Goal: Task Accomplishment & Management: Manage account settings

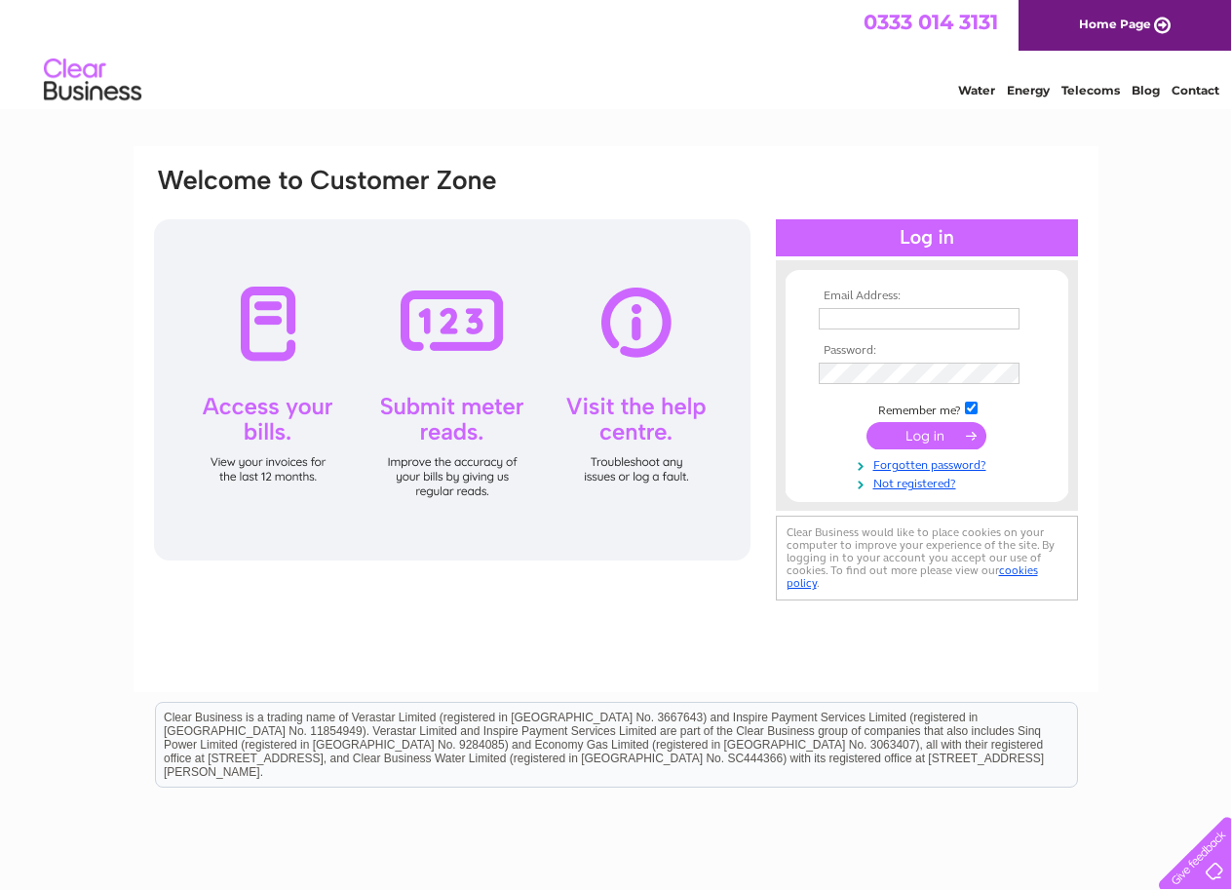
type input "allanscotfun@aol.com"
click at [991, 664] on div "Email Address: allanscotfun@aol.com Password:" at bounding box center [616, 419] width 965 height 546
click at [919, 431] on input "submit" at bounding box center [927, 435] width 120 height 27
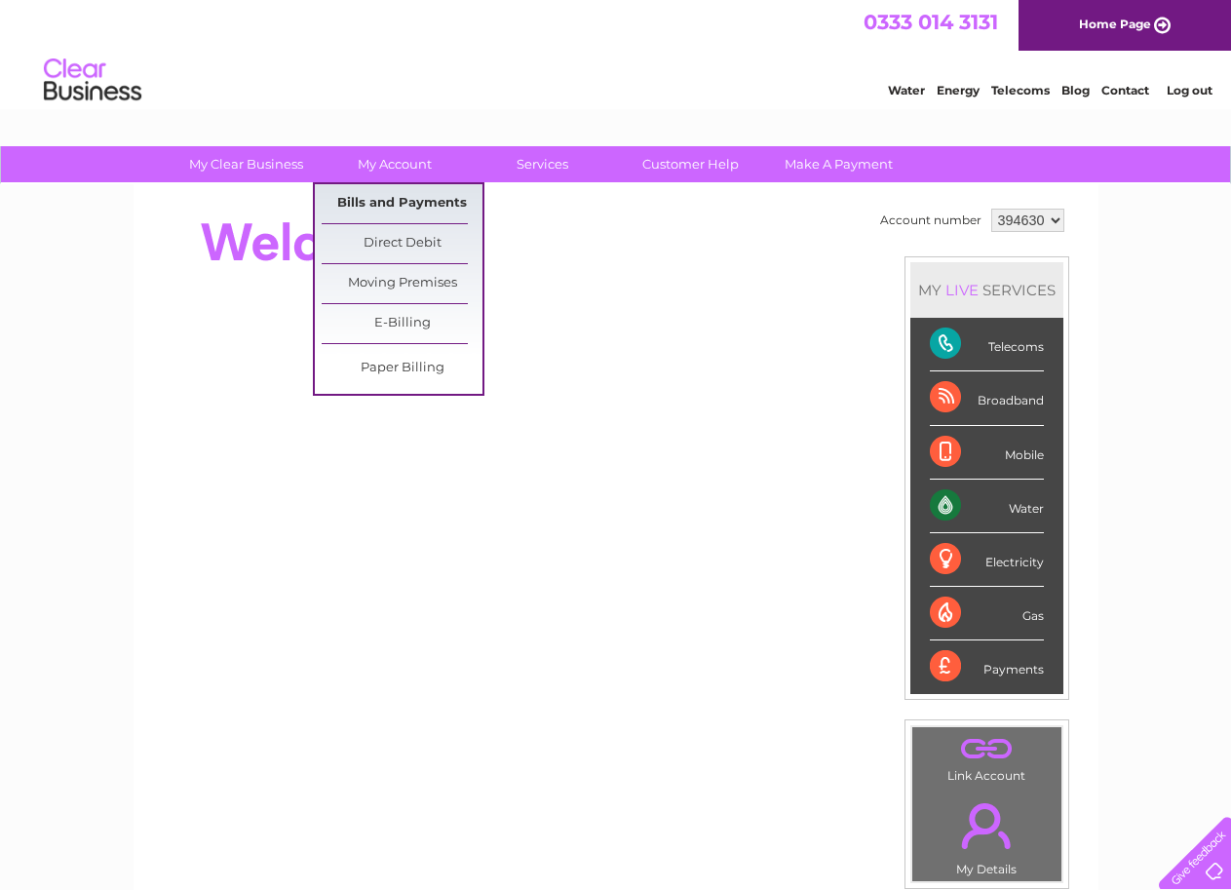
click at [378, 202] on link "Bills and Payments" at bounding box center [402, 203] width 161 height 39
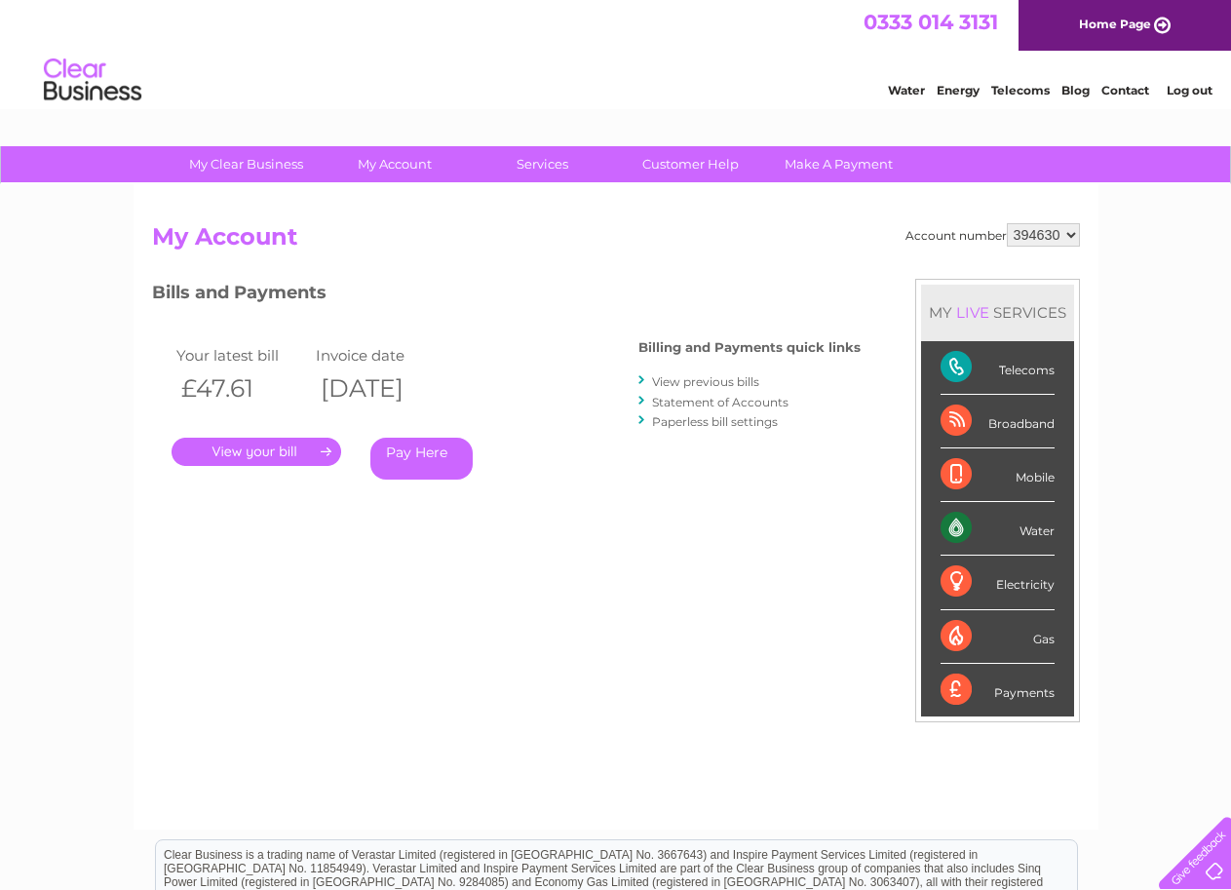
click at [236, 448] on link "." at bounding box center [257, 452] width 170 height 28
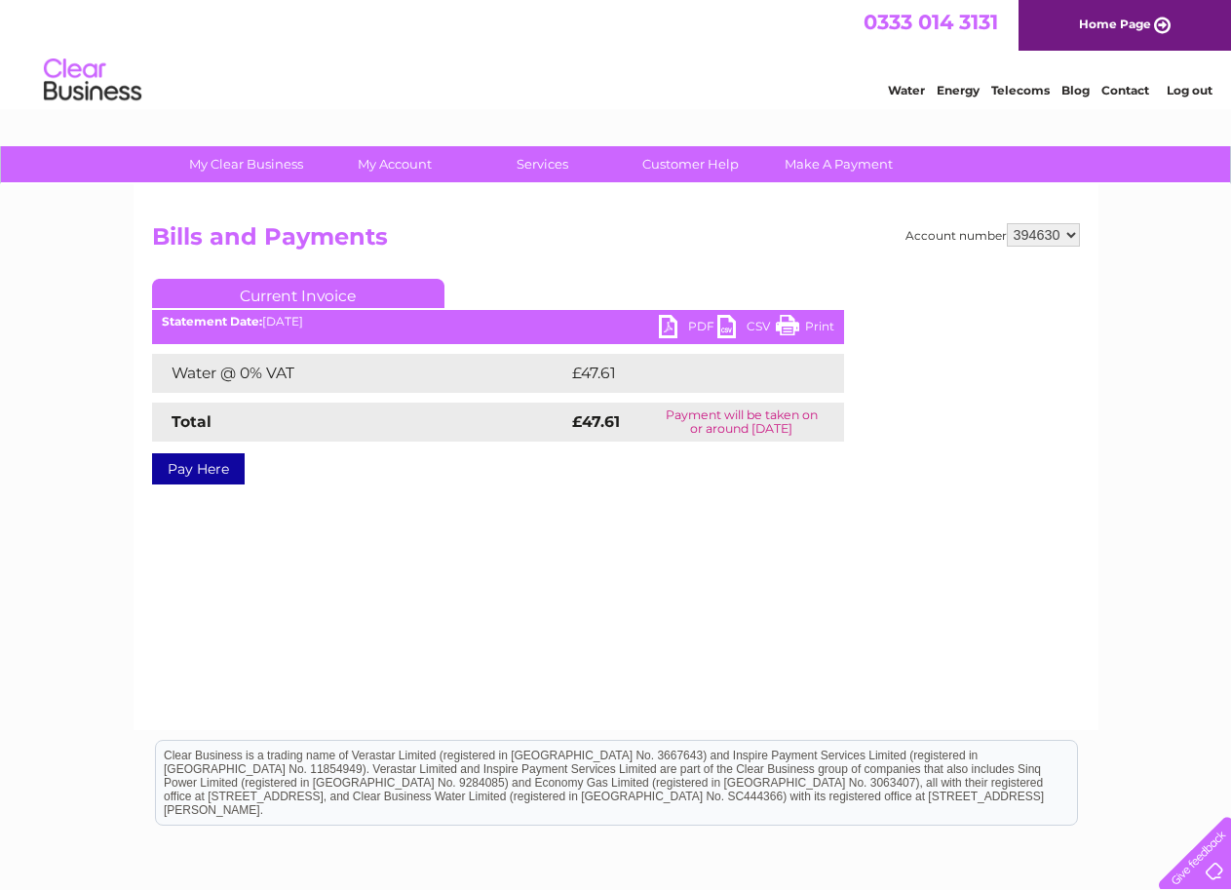
click at [669, 325] on link "PDF" at bounding box center [688, 329] width 58 height 28
